Goal: Task Accomplishment & Management: Complete application form

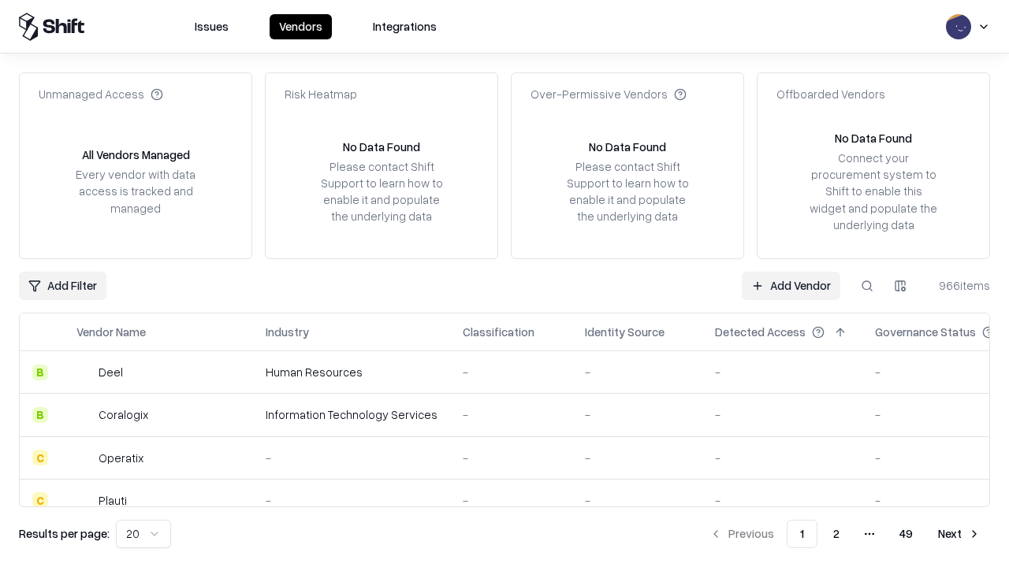
click at [790, 285] on link "Add Vendor" at bounding box center [791, 286] width 99 height 28
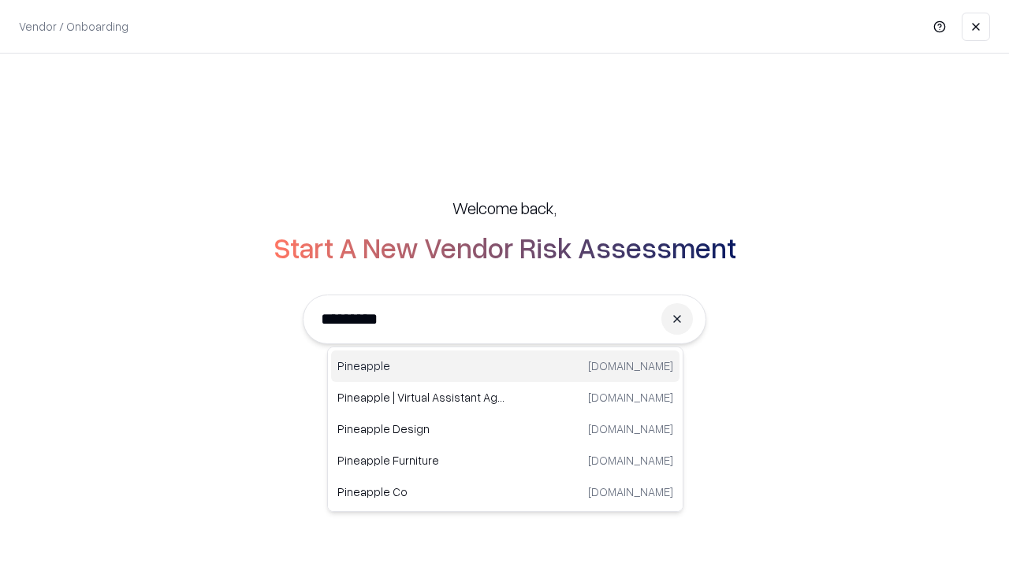
click at [505, 366] on div "Pineapple pineappleenergy.com" at bounding box center [505, 367] width 348 height 32
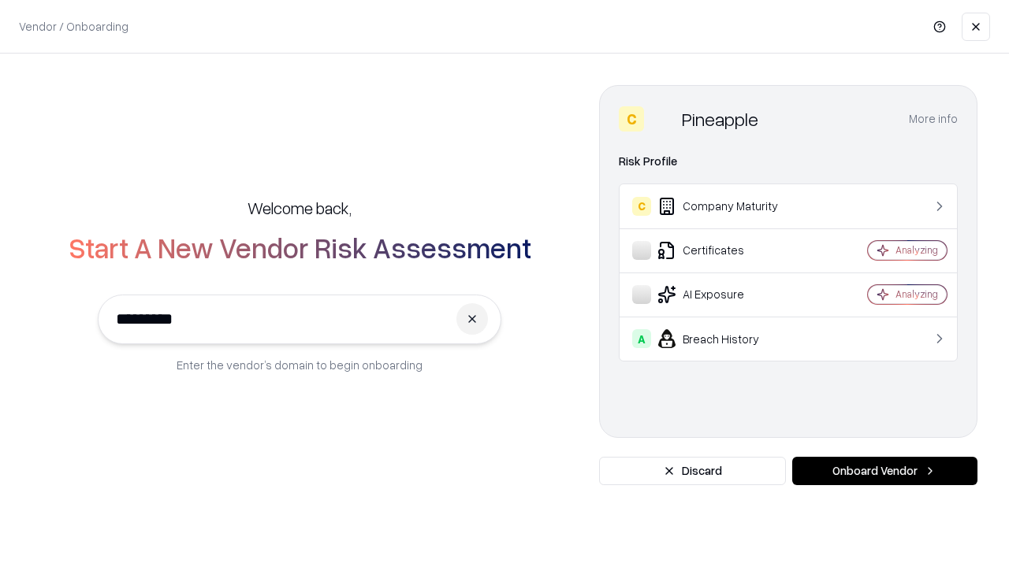
type input "*********"
click at [884, 471] on button "Onboard Vendor" at bounding box center [884, 471] width 185 height 28
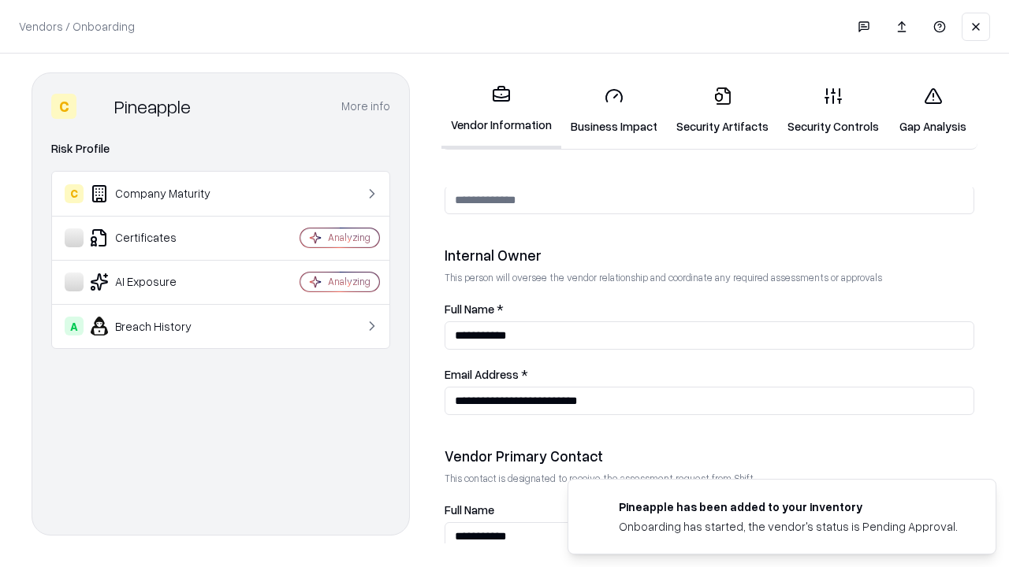
scroll to position [816, 0]
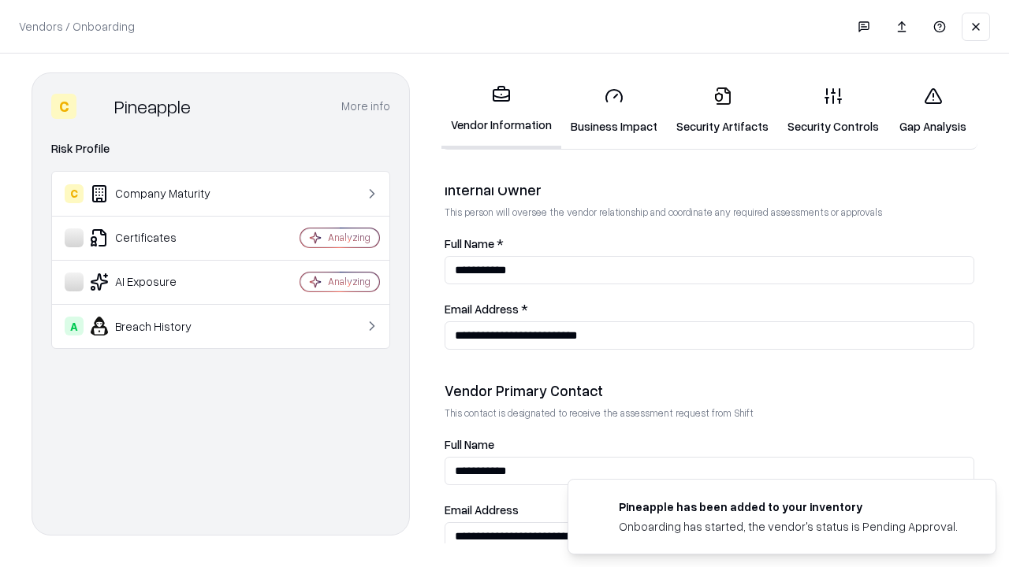
click at [614, 110] on link "Business Impact" at bounding box center [614, 110] width 106 height 73
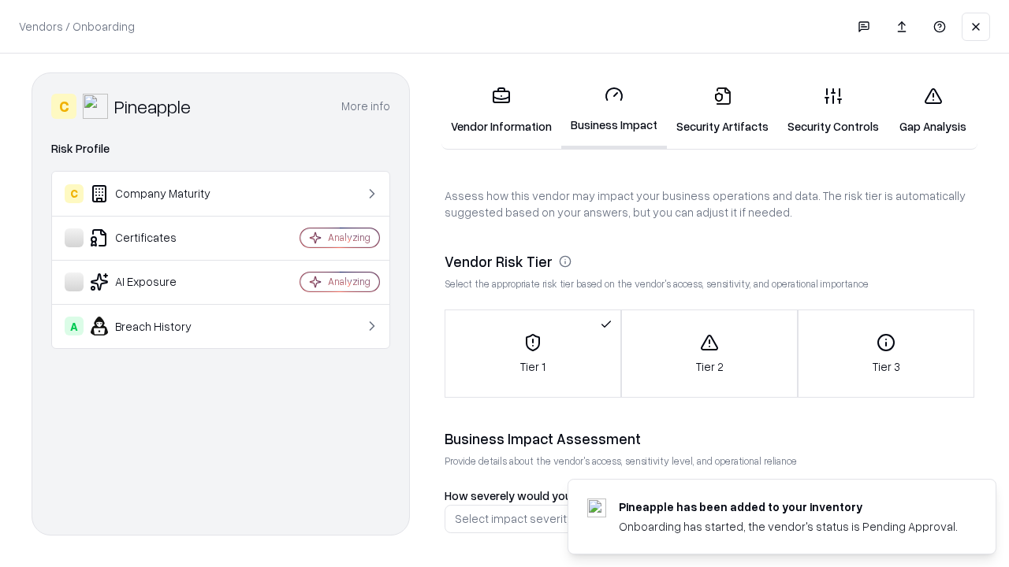
click at [722, 110] on link "Security Artifacts" at bounding box center [722, 110] width 111 height 73
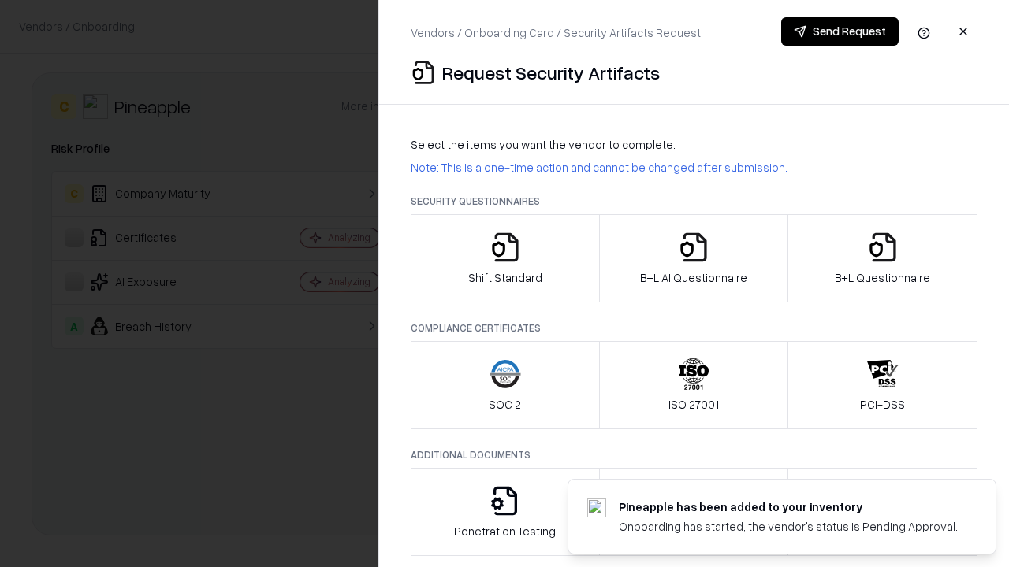
click at [504, 258] on icon "button" at bounding box center [505, 248] width 32 height 32
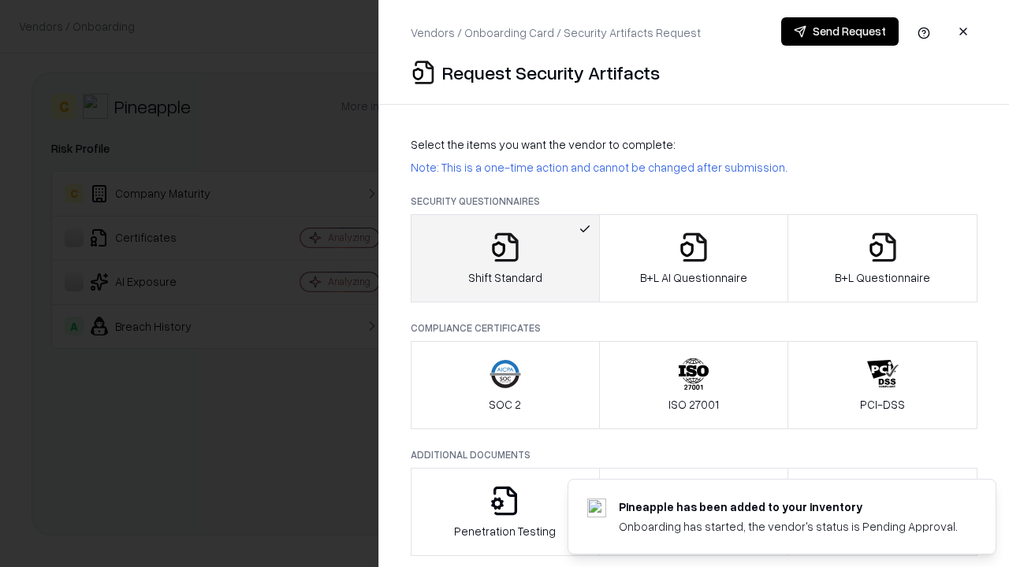
click at [839, 32] on button "Send Request" at bounding box center [839, 31] width 117 height 28
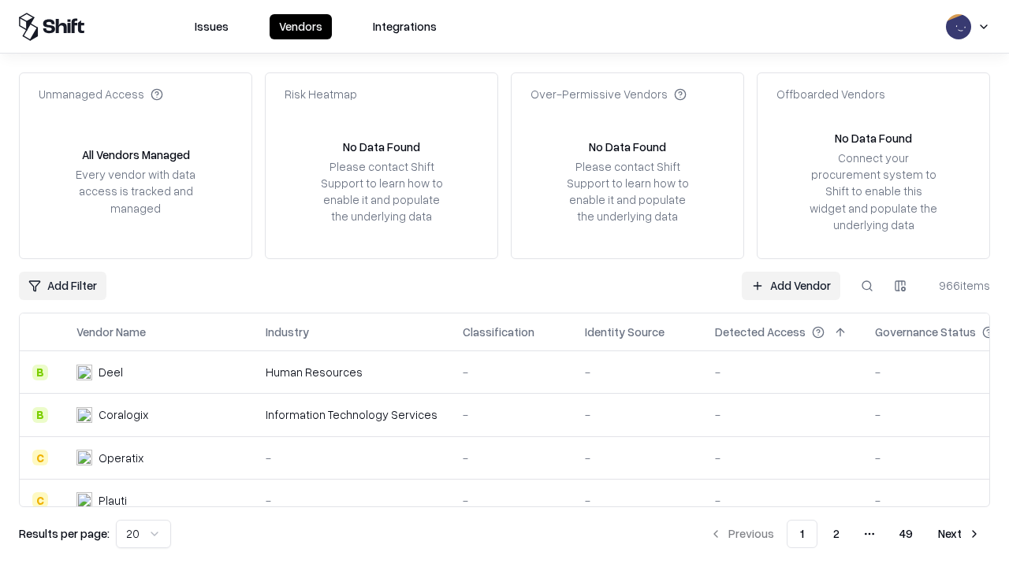
click at [867, 285] on button at bounding box center [867, 286] width 28 height 28
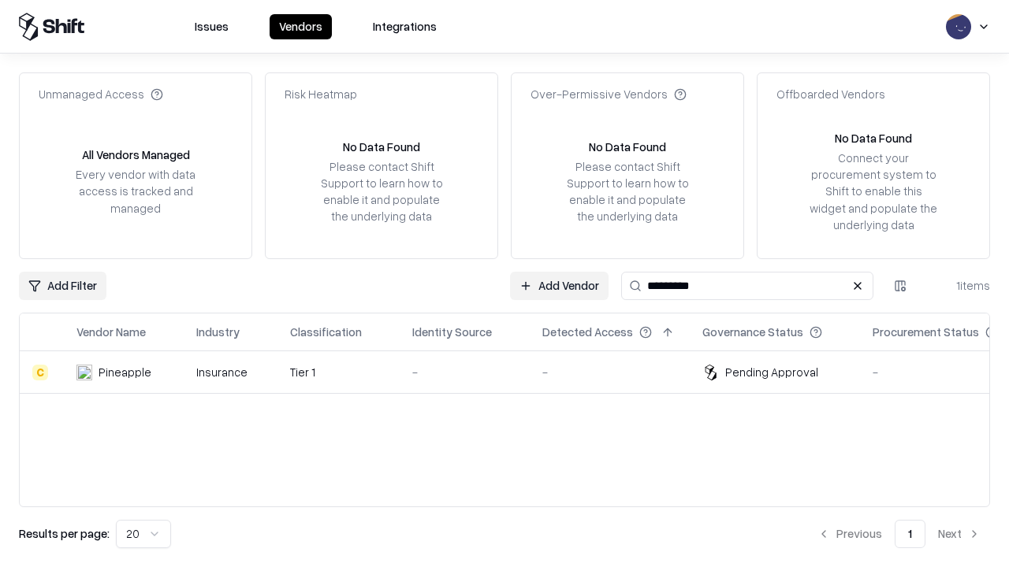
type input "*********"
click at [514, 372] on div "-" at bounding box center [464, 372] width 105 height 17
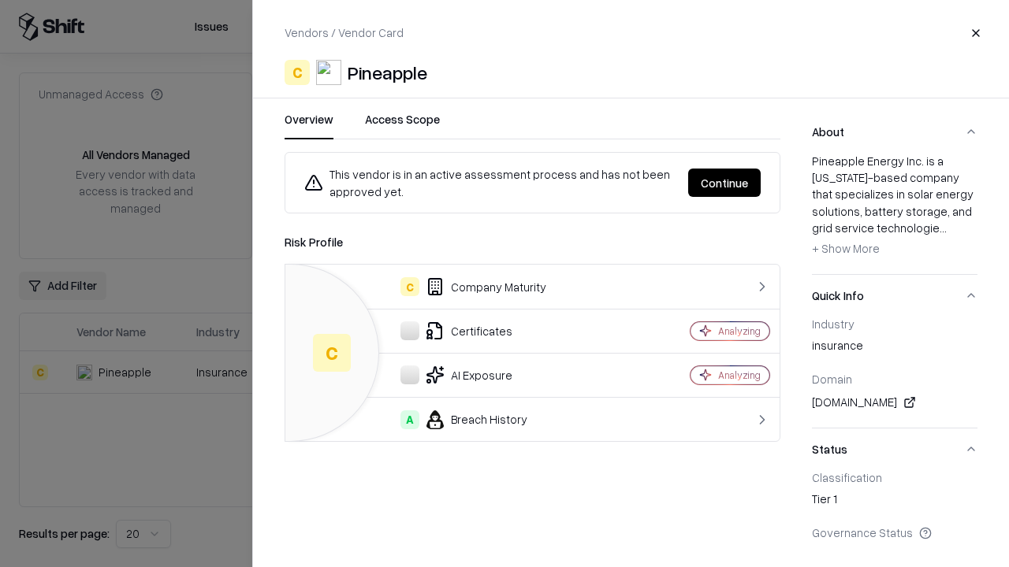
click at [724, 183] on button "Continue" at bounding box center [724, 183] width 73 height 28
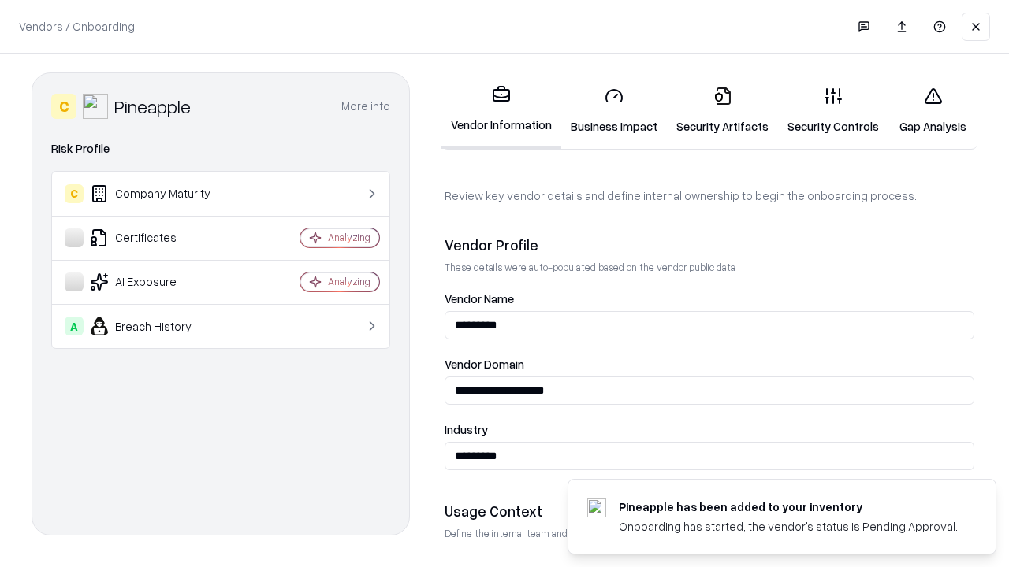
click at [722, 110] on link "Security Artifacts" at bounding box center [722, 110] width 111 height 73
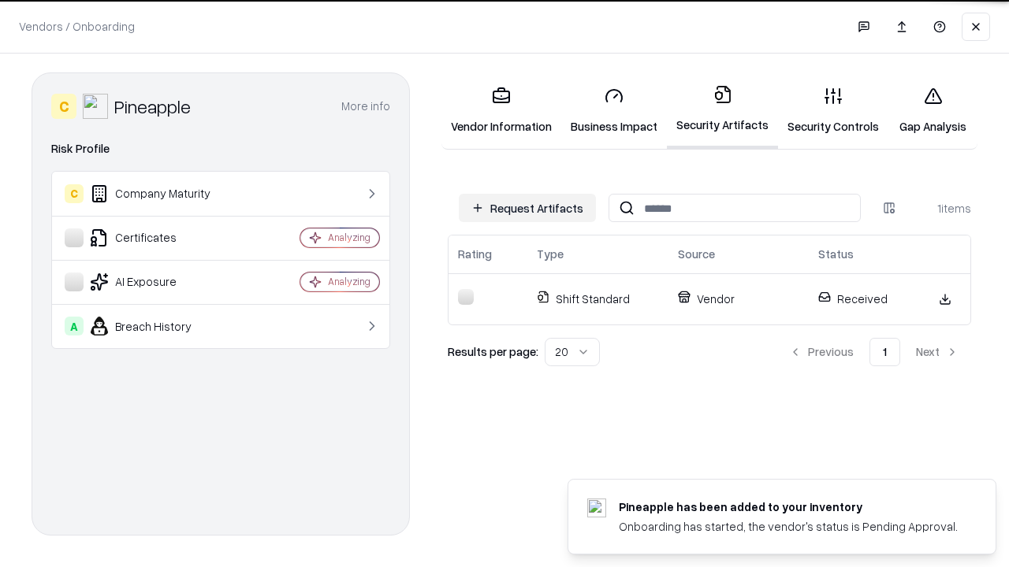
click at [833, 110] on link "Security Controls" at bounding box center [833, 110] width 110 height 73
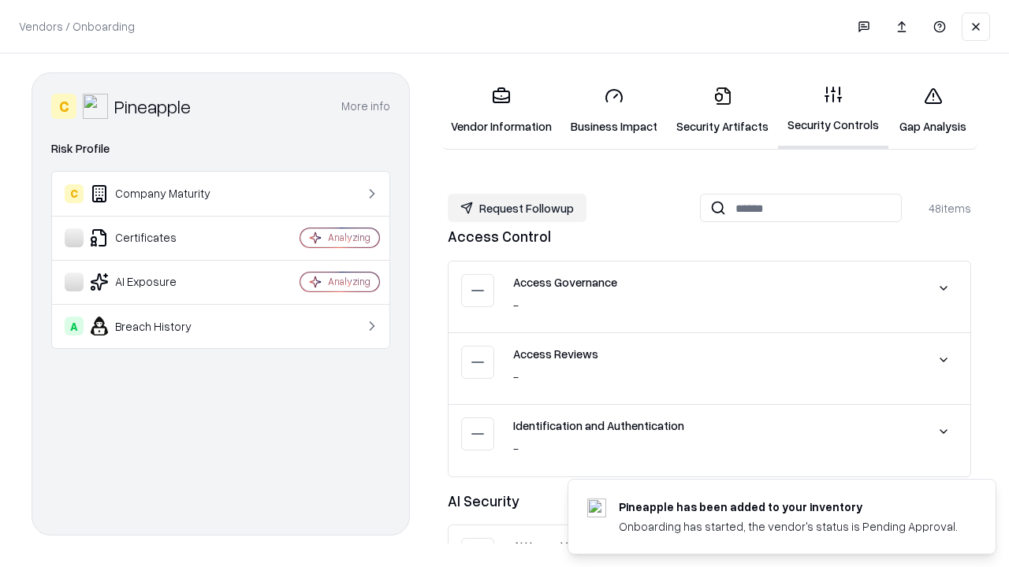
click at [517, 208] on button "Request Followup" at bounding box center [517, 208] width 139 height 28
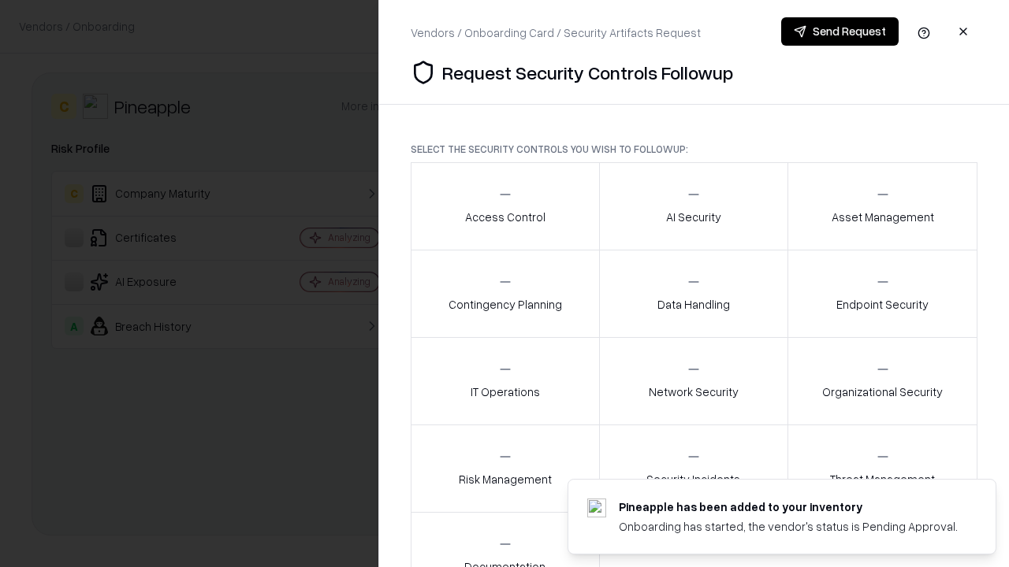
click at [504, 206] on div "Access Control" at bounding box center [505, 206] width 80 height 39
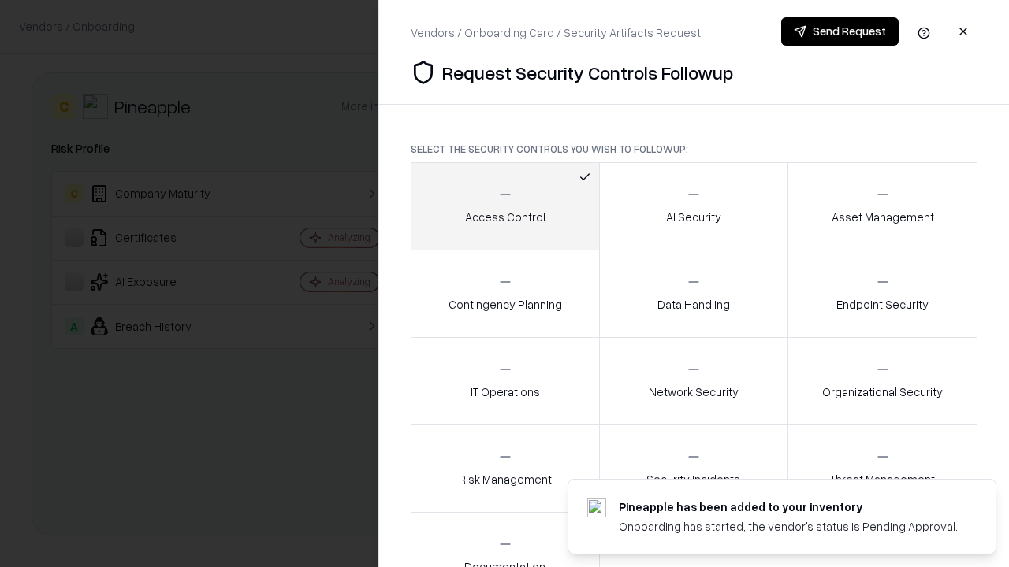
click at [839, 32] on button "Send Request" at bounding box center [839, 31] width 117 height 28
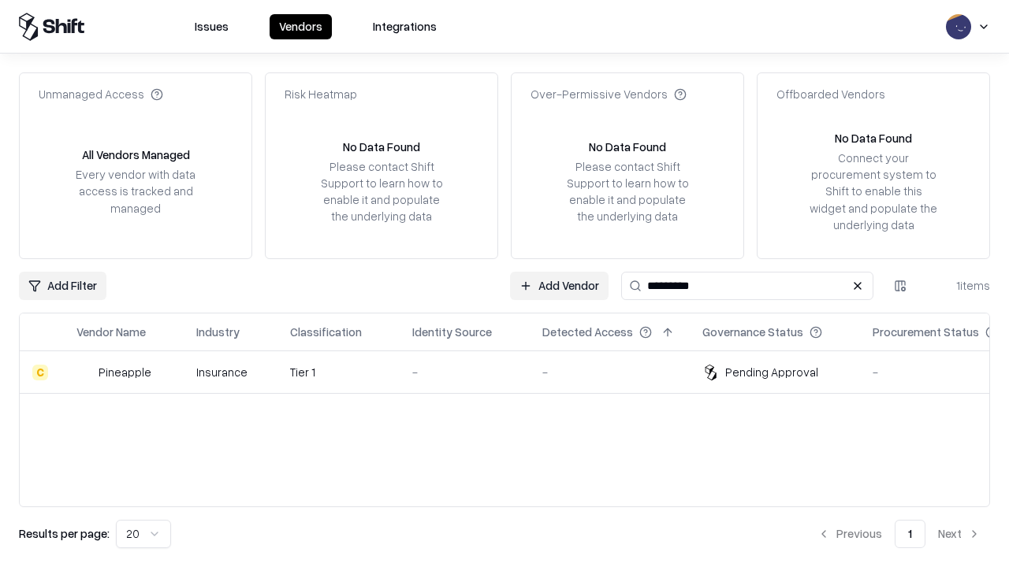
type input "*********"
click at [514, 372] on div "-" at bounding box center [464, 372] width 105 height 17
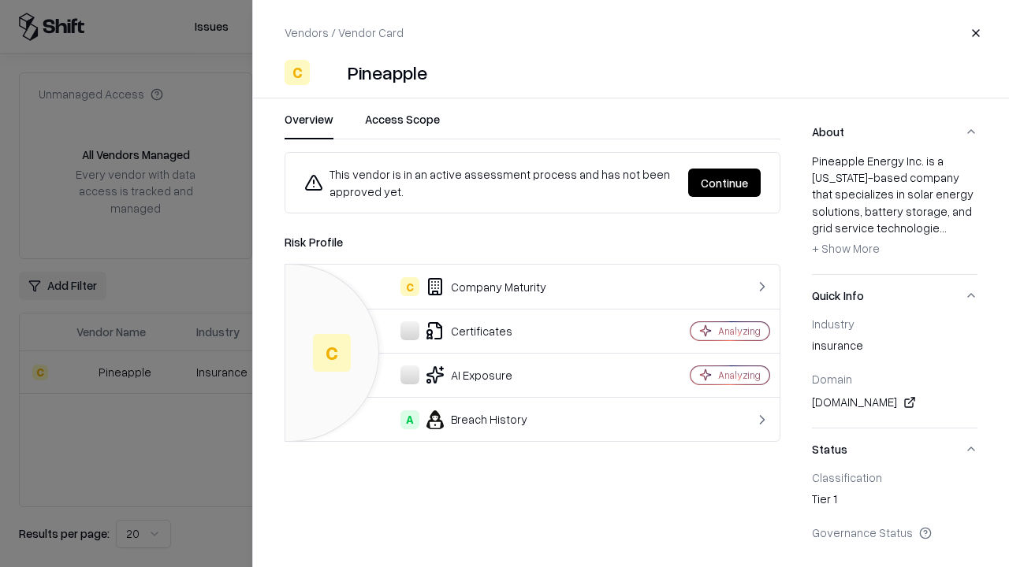
click at [724, 183] on button "Continue" at bounding box center [724, 183] width 73 height 28
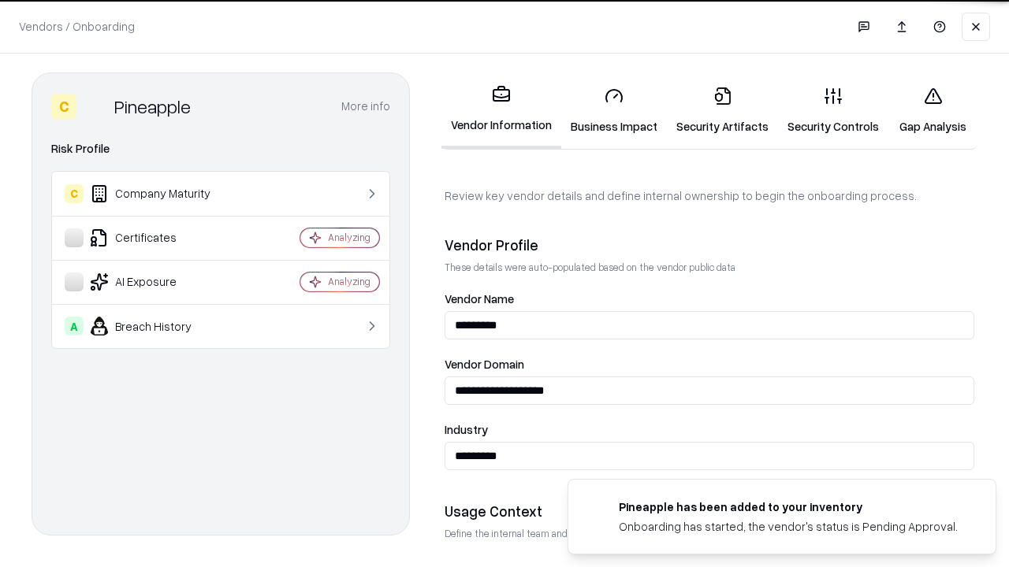
click at [932, 110] on link "Gap Analysis" at bounding box center [932, 110] width 89 height 73
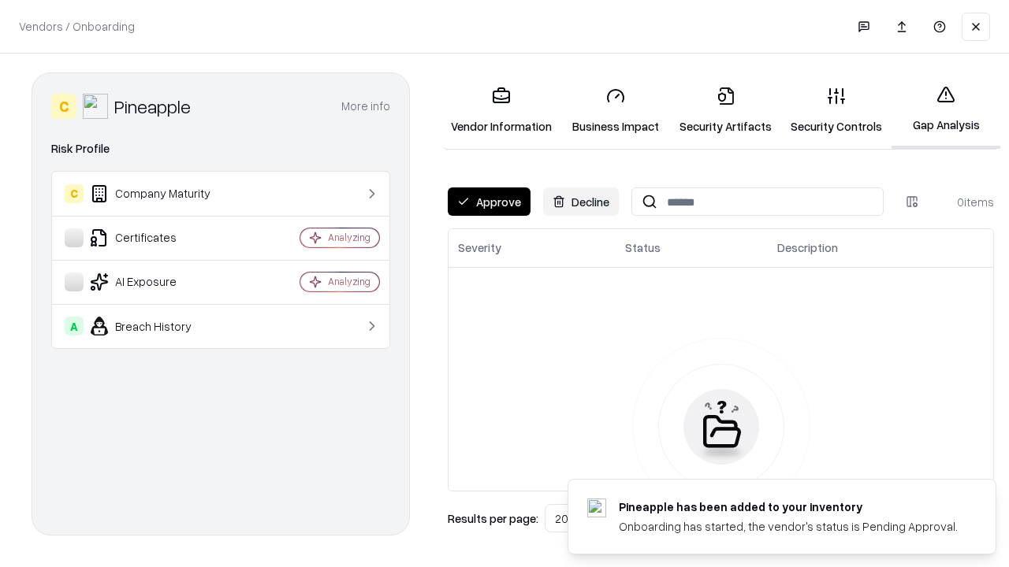
click at [489, 202] on button "Approve" at bounding box center [489, 202] width 83 height 28
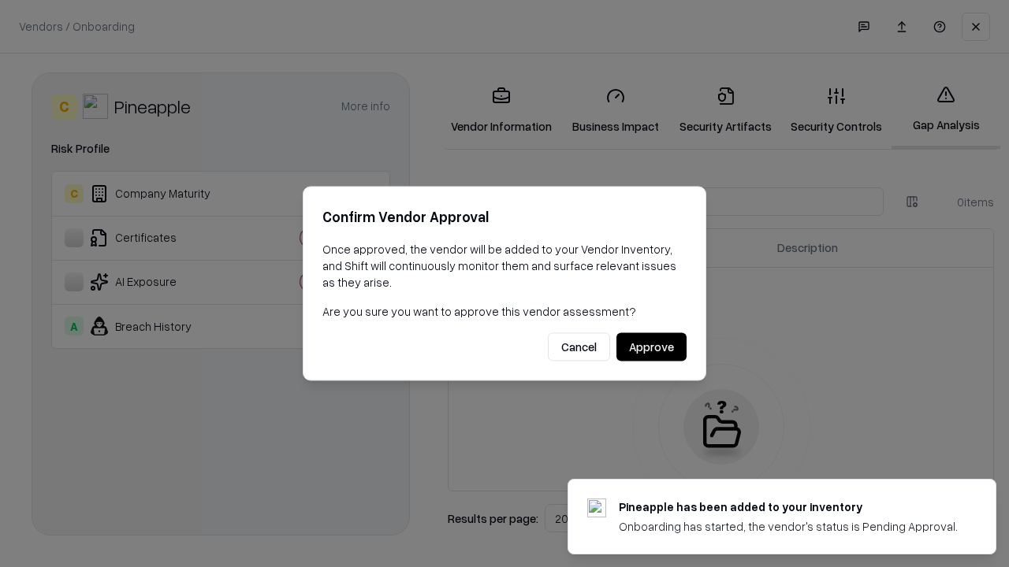
click at [651, 347] on button "Approve" at bounding box center [651, 347] width 70 height 28
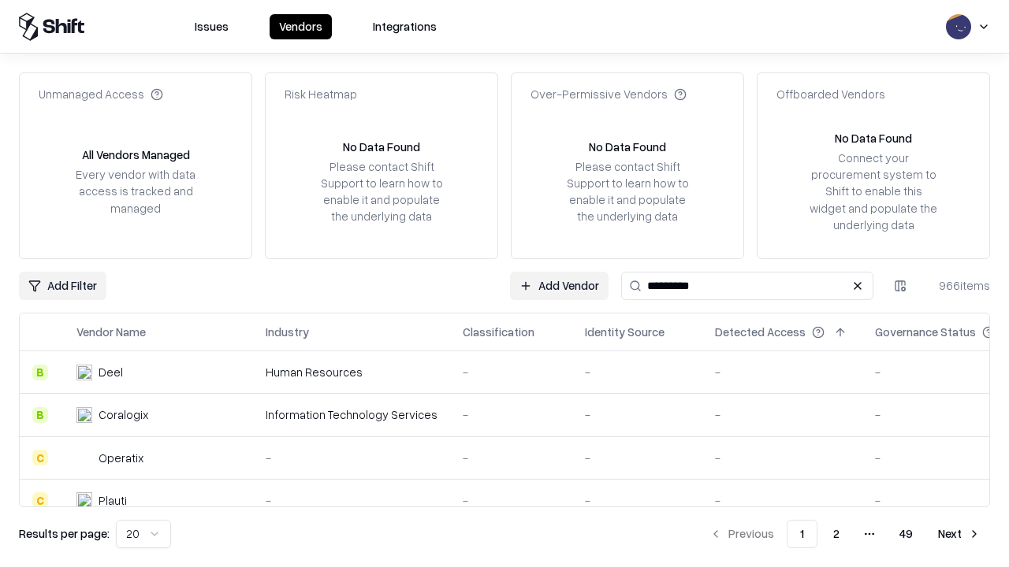
type input "*********"
click at [790, 285] on link "Add Vendor" at bounding box center [791, 286] width 99 height 28
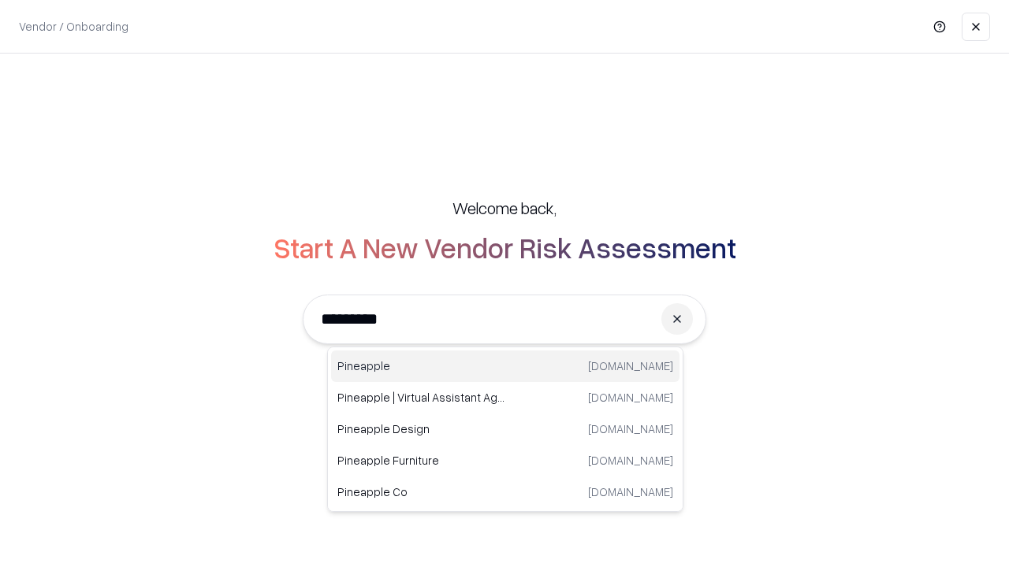
click at [505, 366] on div "Pineapple pineappleenergy.com" at bounding box center [505, 367] width 348 height 32
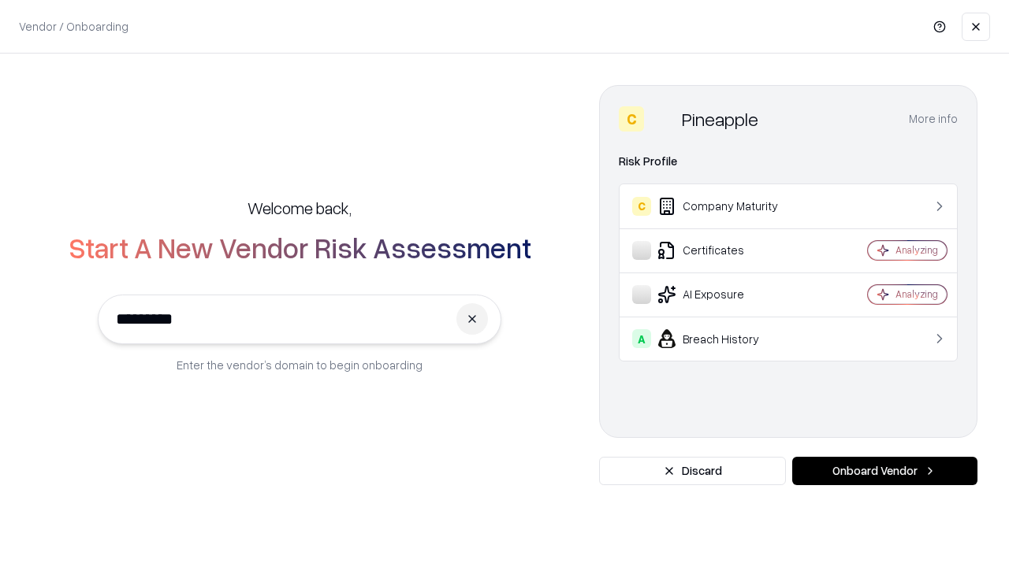
type input "*********"
click at [884, 471] on button "Onboard Vendor" at bounding box center [884, 471] width 185 height 28
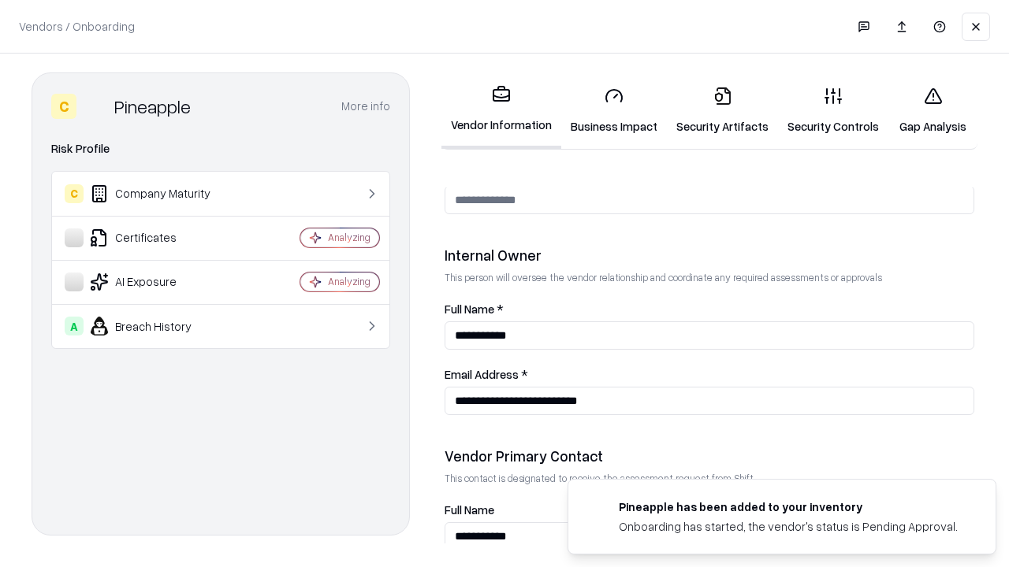
scroll to position [816, 0]
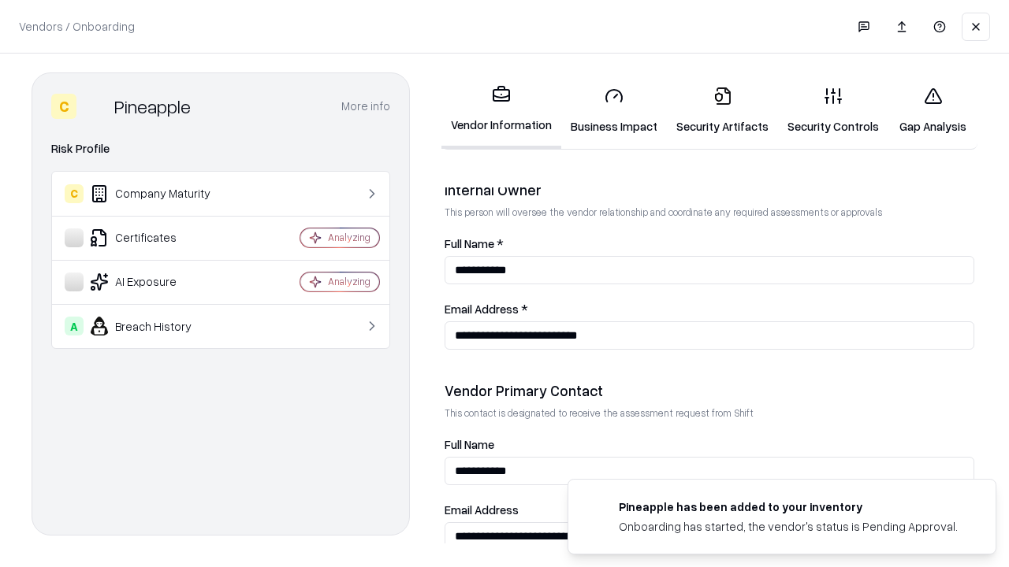
click at [932, 110] on link "Gap Analysis" at bounding box center [932, 110] width 89 height 73
